Goal: Transaction & Acquisition: Subscribe to service/newsletter

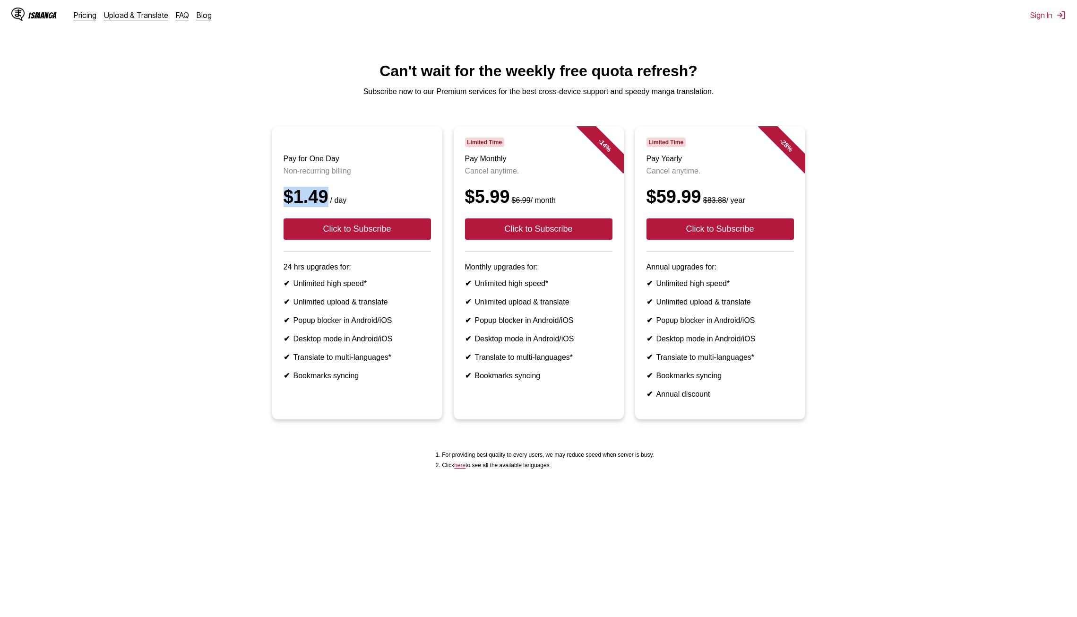
drag, startPoint x: 300, startPoint y: 197, endPoint x: 336, endPoint y: 196, distance: 36.4
click at [327, 196] on div "$1.49 / day" at bounding box center [356, 197] width 147 height 20
click at [346, 194] on div "$1.49 / day" at bounding box center [356, 197] width 147 height 20
click at [384, 192] on header "Pay for One Day Non-recurring billing $1.49 / day Click to Subscribe" at bounding box center [356, 194] width 147 height 114
click at [412, 235] on button "Click to Subscribe" at bounding box center [356, 228] width 147 height 21
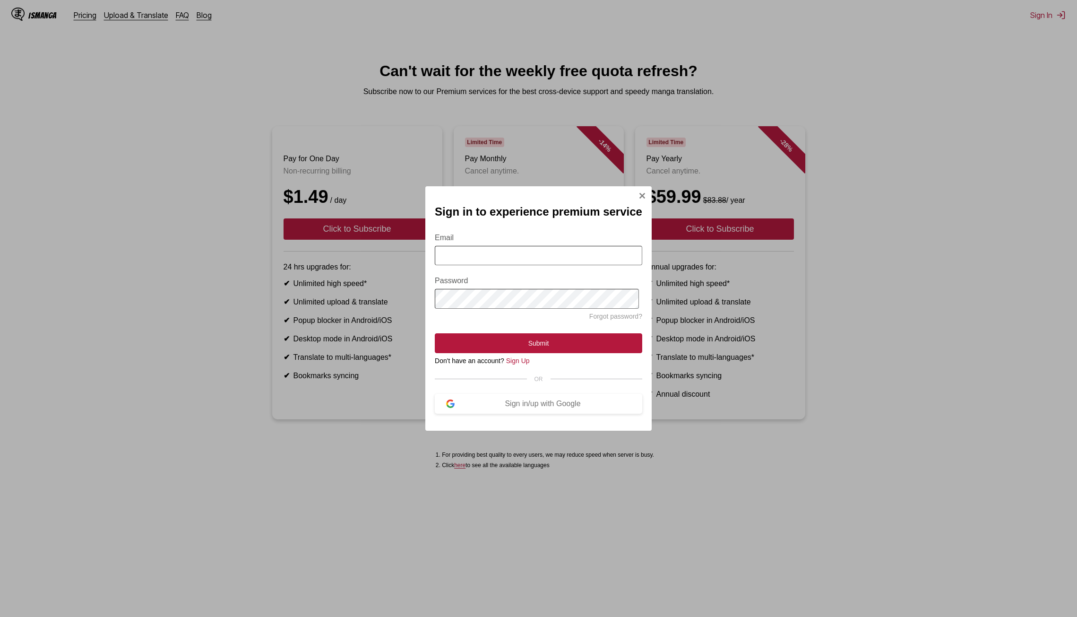
click at [468, 255] on input "Email" at bounding box center [538, 255] width 207 height 19
click at [584, 408] on div "Sign in/up with Google" at bounding box center [543, 403] width 176 height 9
click at [649, 190] on div "Sign in to experience premium service Email Password Forgot password? Submit Do…" at bounding box center [538, 308] width 226 height 244
click at [644, 191] on div "Sign in to experience premium service Email Password Forgot password? Submit Do…" at bounding box center [538, 308] width 226 height 244
click at [635, 190] on div "Sign in to experience premium service Email Password Forgot password? Submit Do…" at bounding box center [538, 308] width 226 height 244
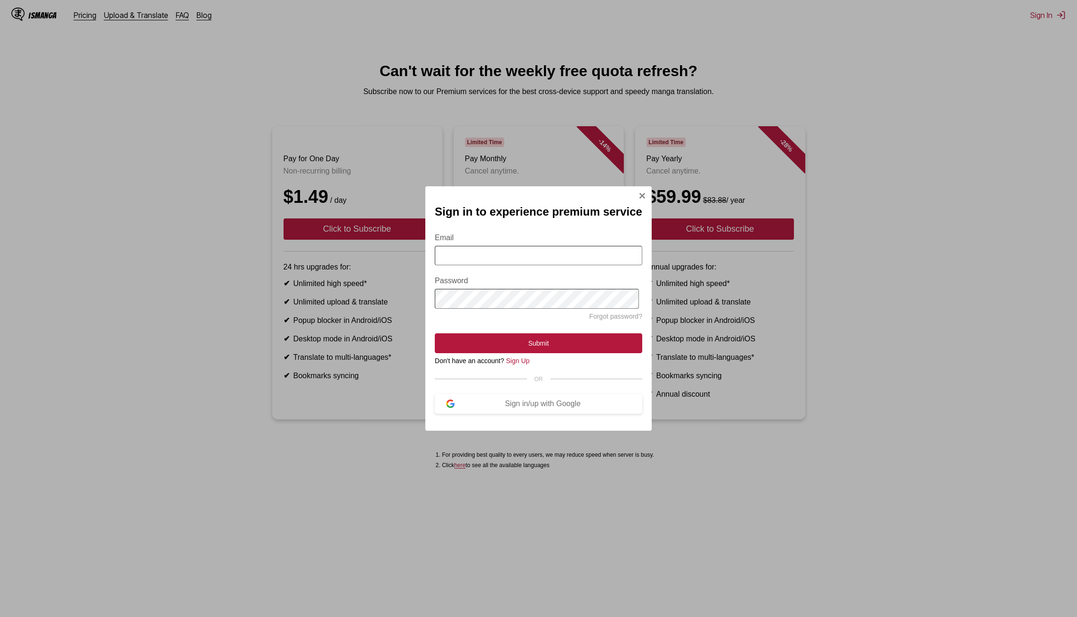
click at [638, 194] on img "Sign In Modal" at bounding box center [642, 196] width 8 height 8
